Goal: Task Accomplishment & Management: Use online tool/utility

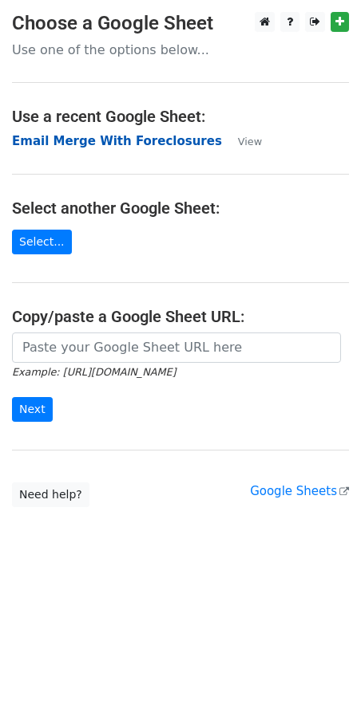
click at [75, 144] on strong "Email Merge With Foreclosures" at bounding box center [117, 141] width 210 height 14
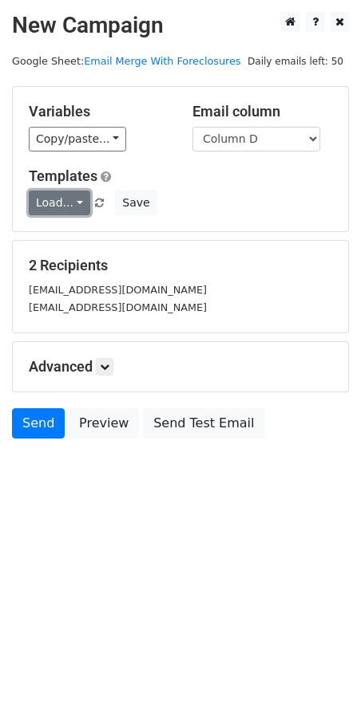
click at [73, 205] on link "Load..." at bounding box center [59, 203] width 61 height 25
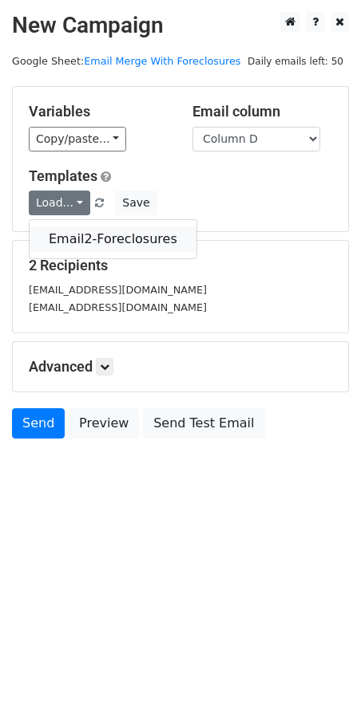
click at [81, 234] on link "Email2-Foreclosures" at bounding box center [113, 240] width 167 height 26
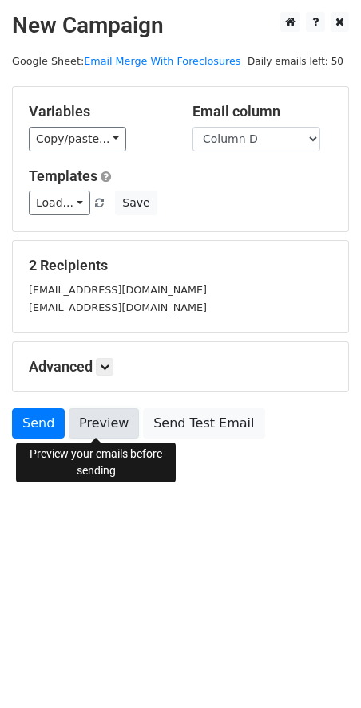
click at [109, 422] on link "Preview" at bounding box center [104, 423] width 70 height 30
click at [84, 420] on link "Preview" at bounding box center [104, 423] width 70 height 30
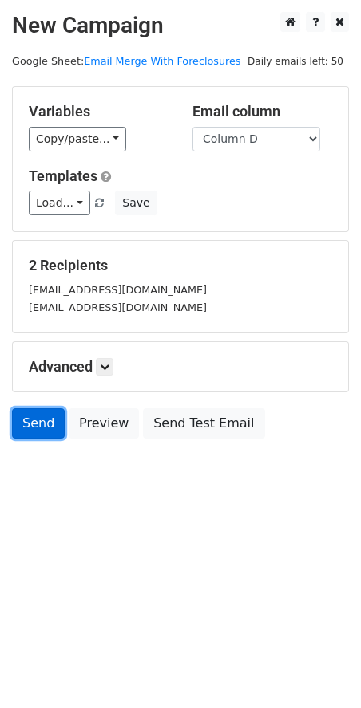
click at [18, 437] on link "Send" at bounding box center [38, 423] width 53 height 30
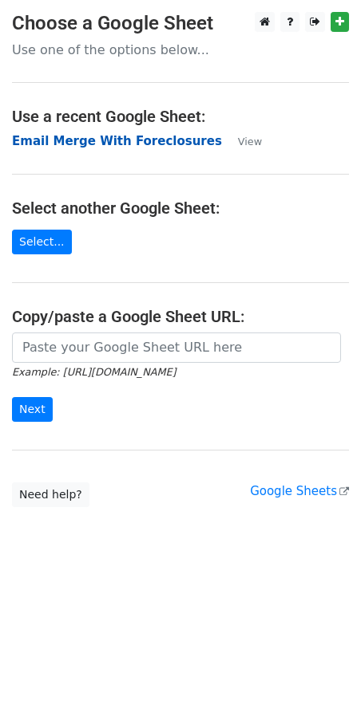
click at [141, 136] on strong "Email Merge With Foreclosures" at bounding box center [117, 141] width 210 height 14
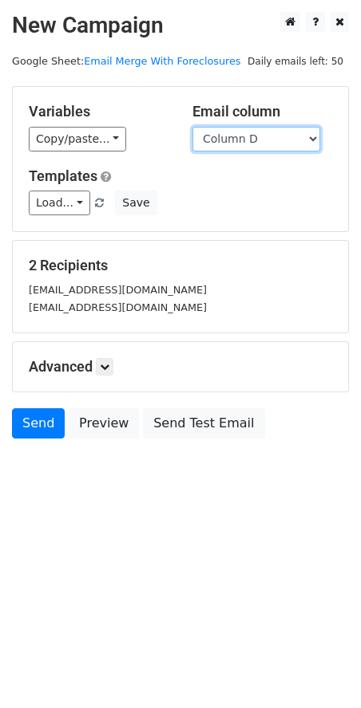
click at [313, 139] on select "Column A Column B Column C Column D Column E" at bounding box center [256, 139] width 128 height 25
select select "Column E"
click at [192, 127] on select "Column A Column B Column C Column D Column E" at bounding box center [256, 139] width 128 height 25
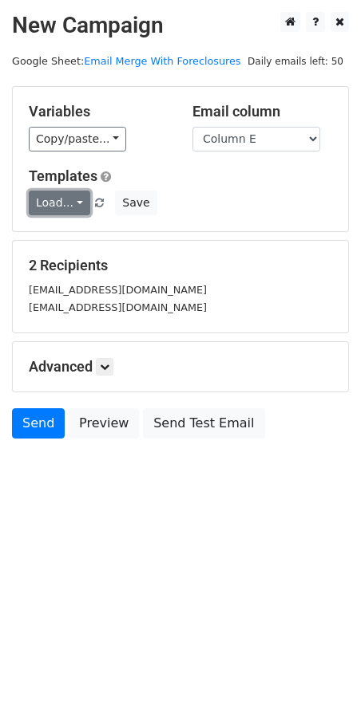
click at [81, 208] on link "Load..." at bounding box center [59, 203] width 61 height 25
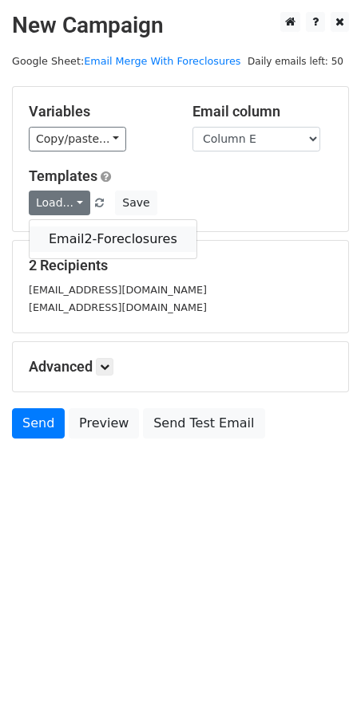
click at [79, 240] on link "Email2-Foreclosures" at bounding box center [113, 240] width 167 height 26
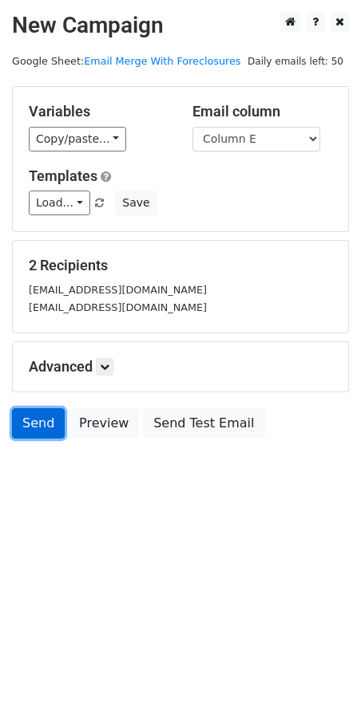
click at [27, 426] on link "Send" at bounding box center [38, 423] width 53 height 30
